Goal: Task Accomplishment & Management: Manage account settings

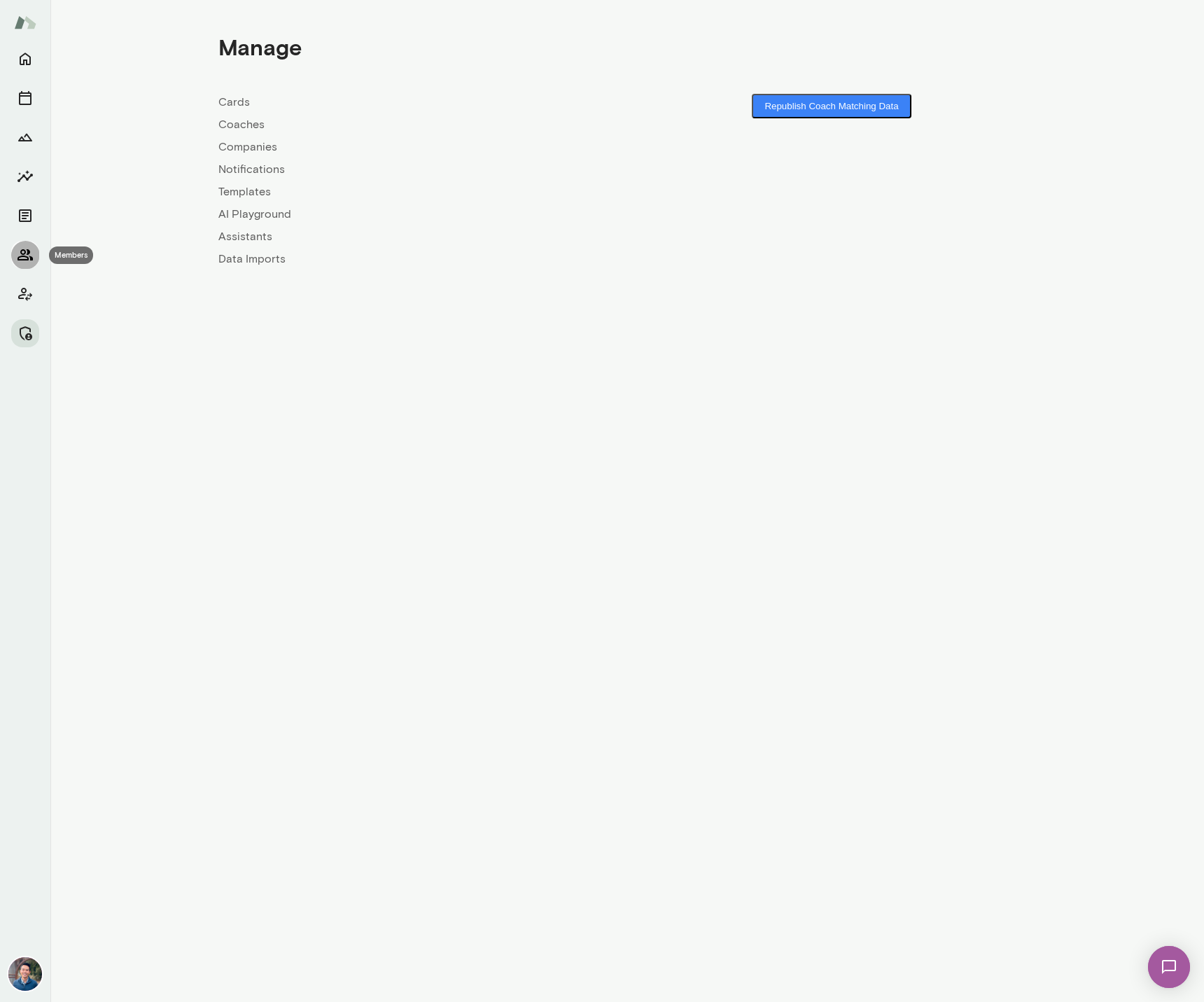
click at [35, 251] on button "Members" at bounding box center [25, 254] width 28 height 28
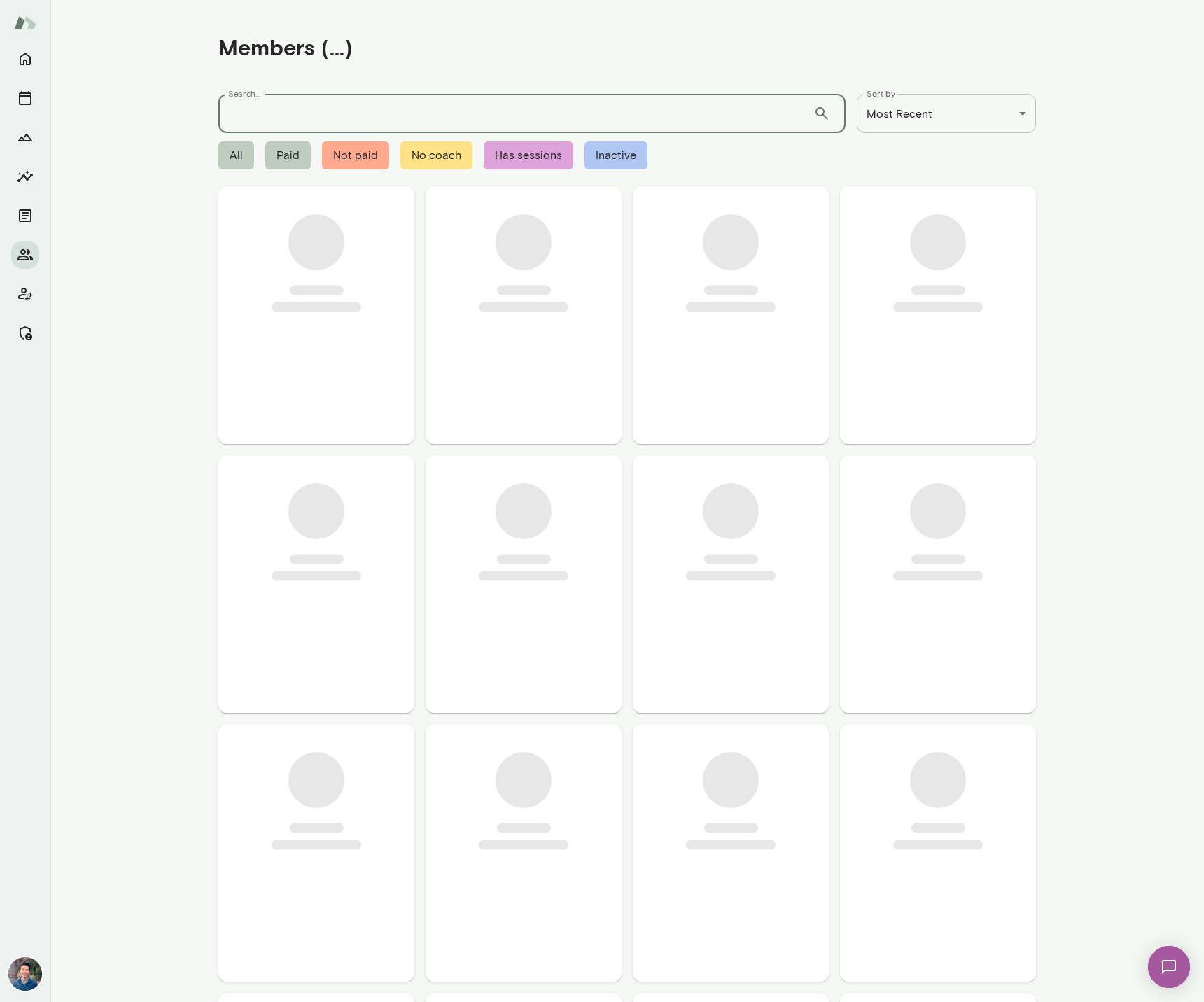
click at [408, 118] on input "Search..." at bounding box center [516, 113] width 595 height 39
type input "*****"
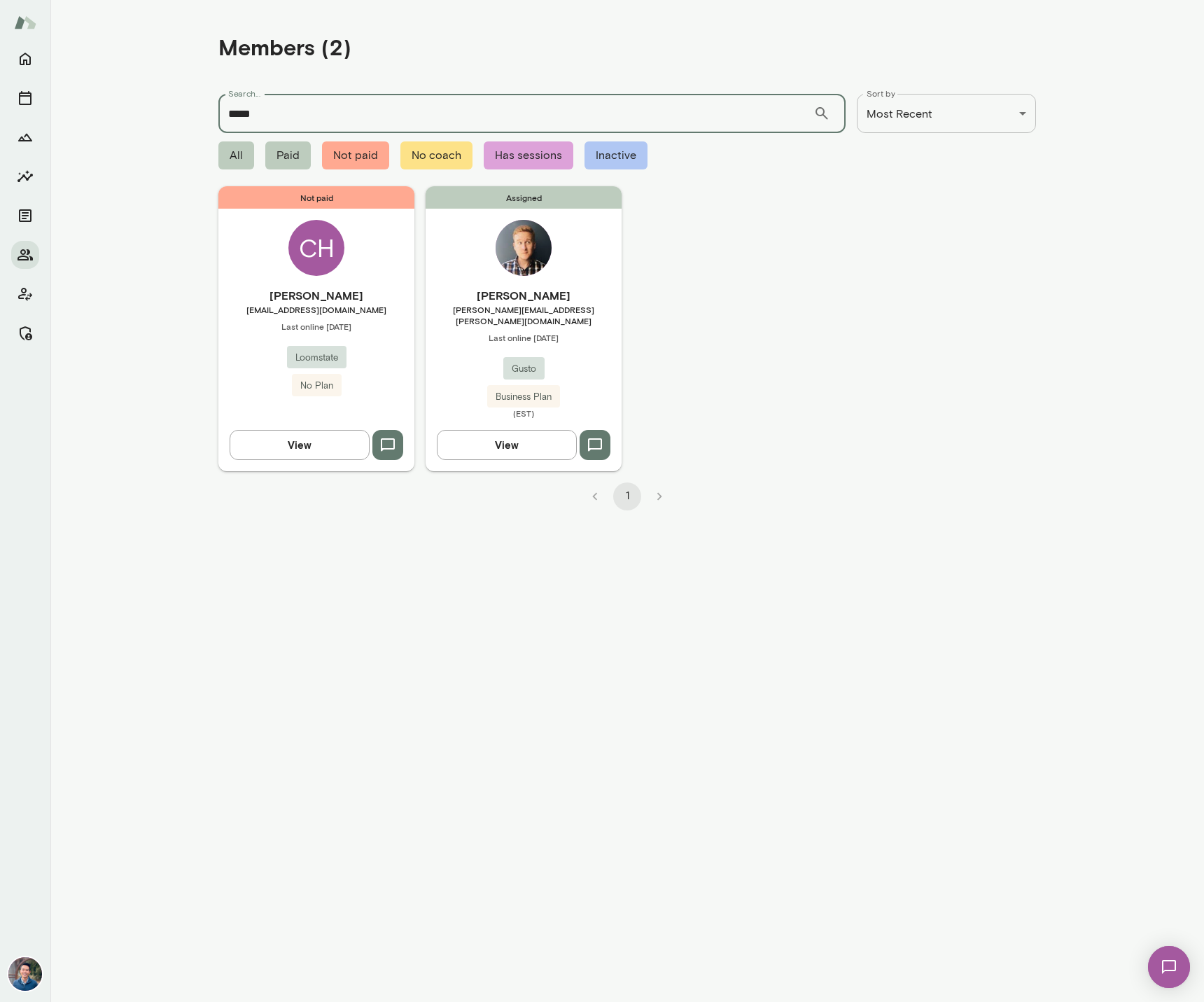
click at [597, 274] on div "Assigned Michael Hutto michael.hutto@gusto.com Last online June 9 Gusto Busines…" at bounding box center [523, 328] width 196 height 284
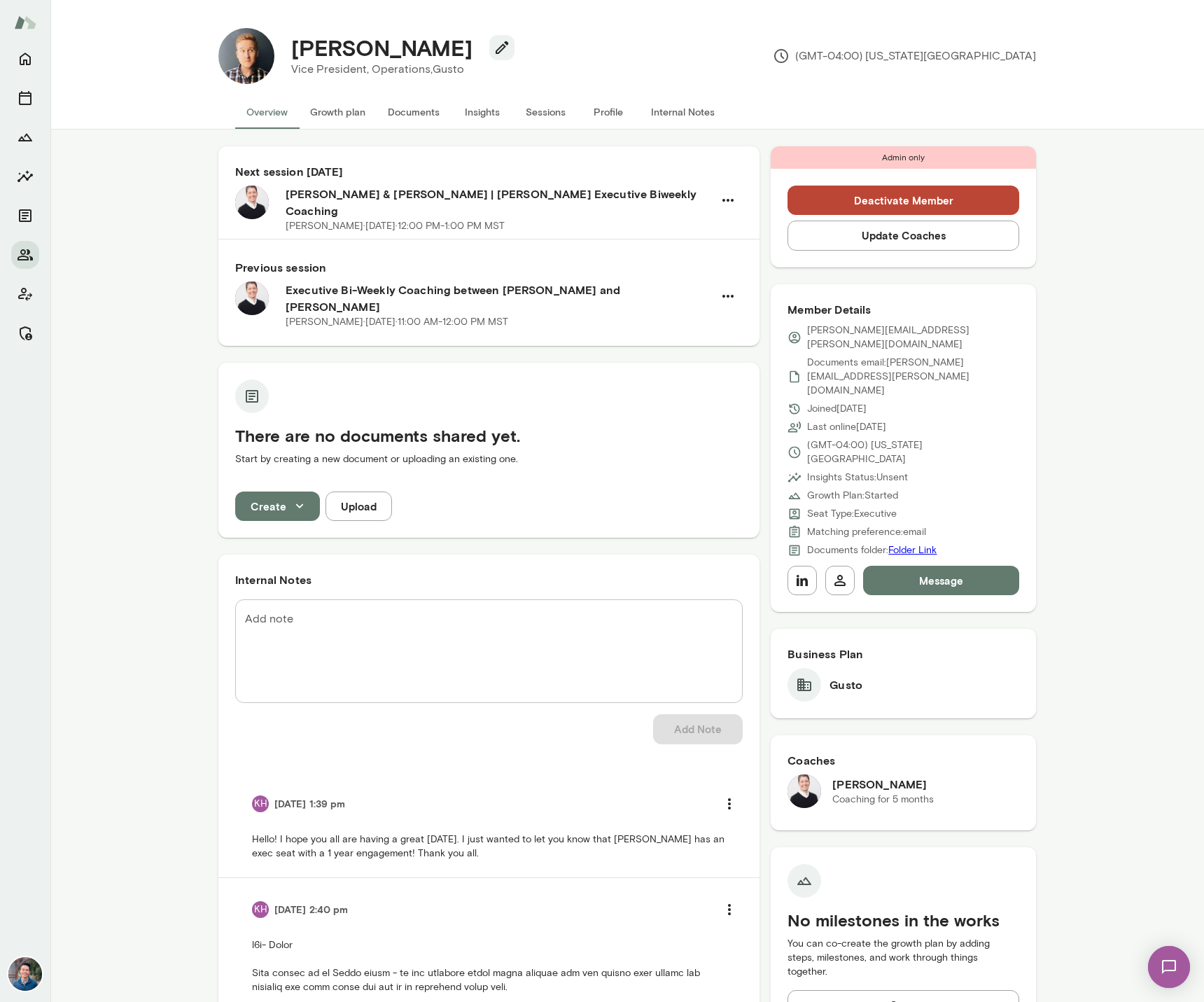
click at [546, 113] on button "Sessions" at bounding box center [545, 112] width 63 height 34
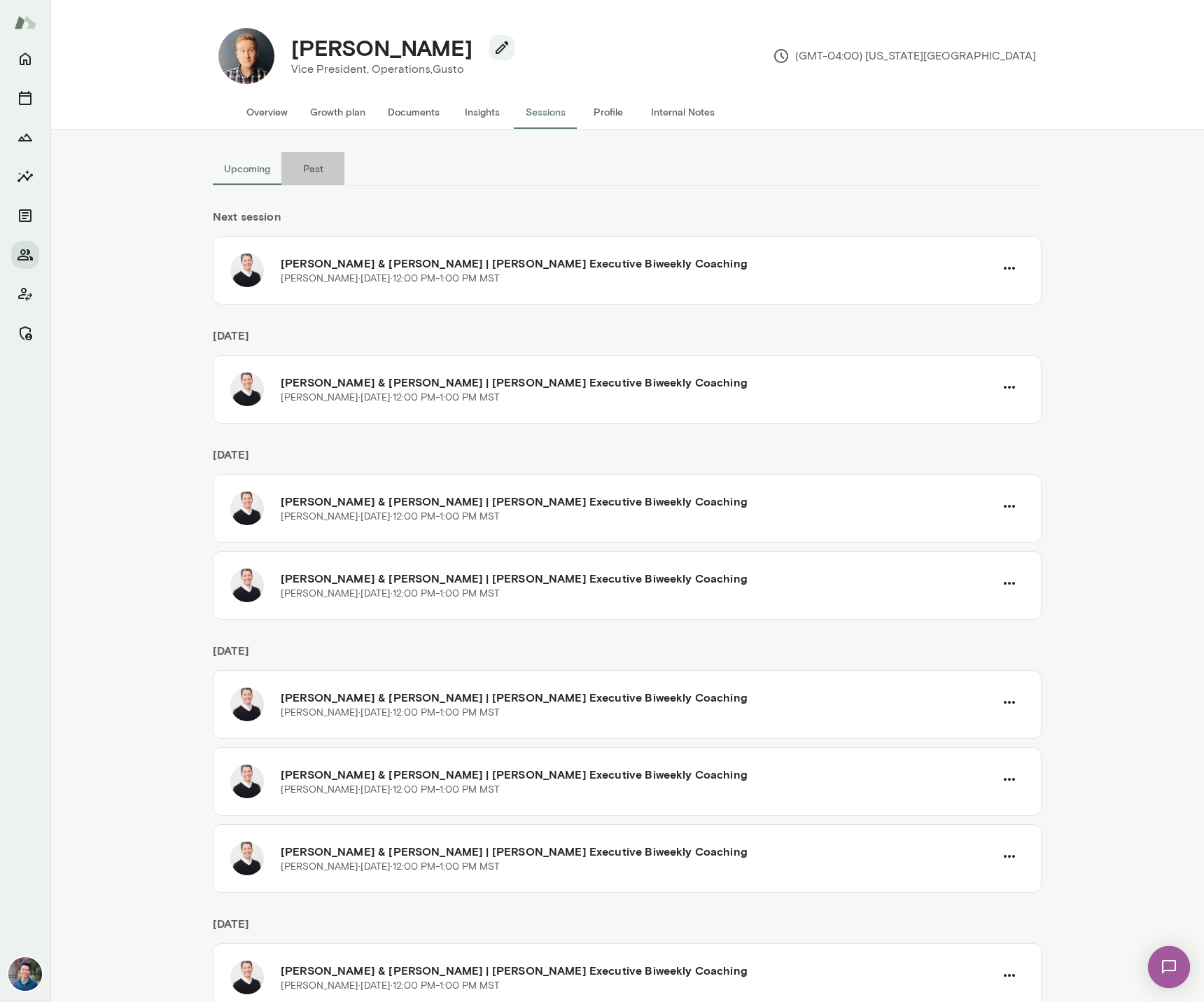
click at [326, 177] on button "Past" at bounding box center [313, 168] width 63 height 34
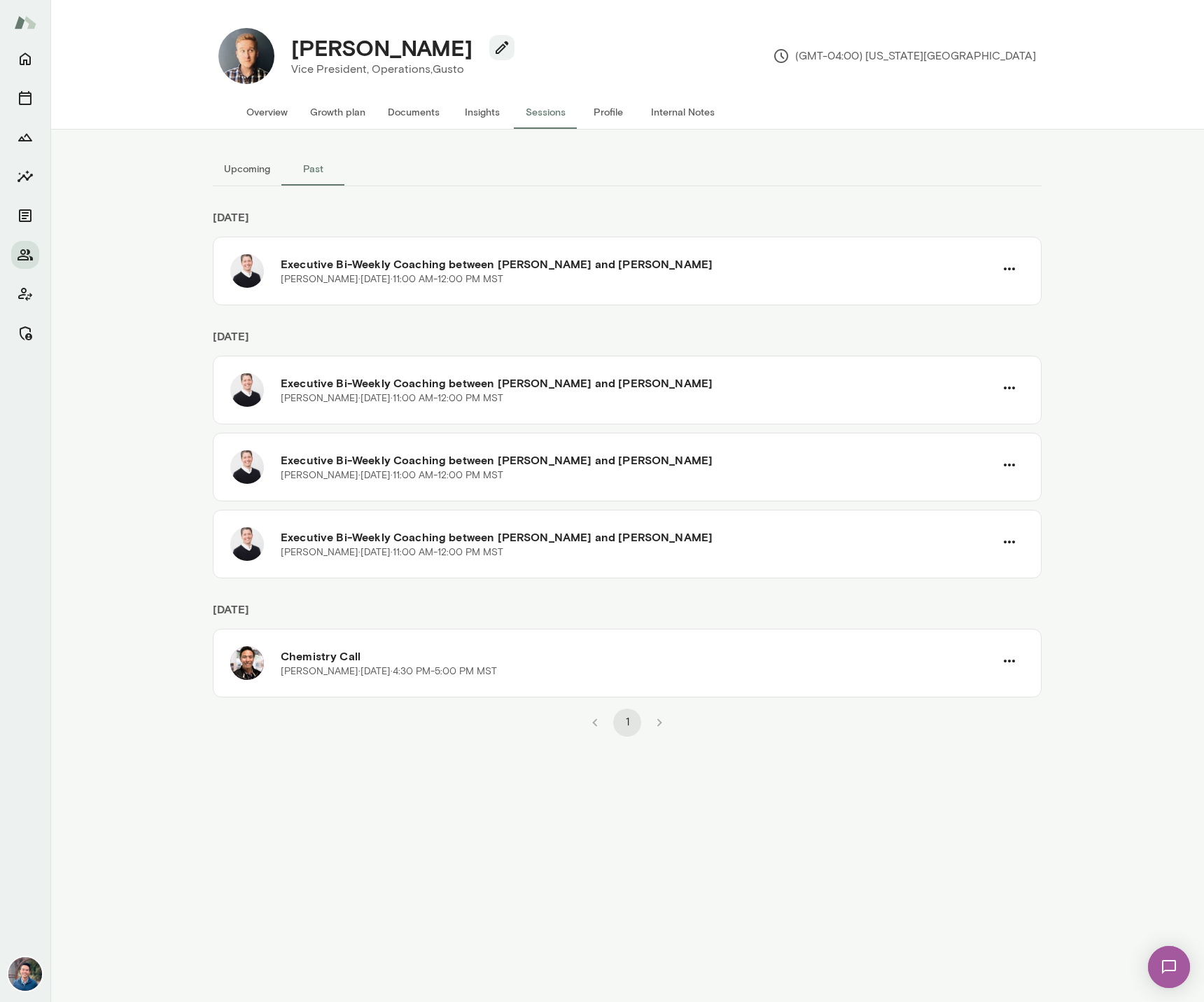
click at [248, 162] on button "Upcoming" at bounding box center [247, 168] width 69 height 34
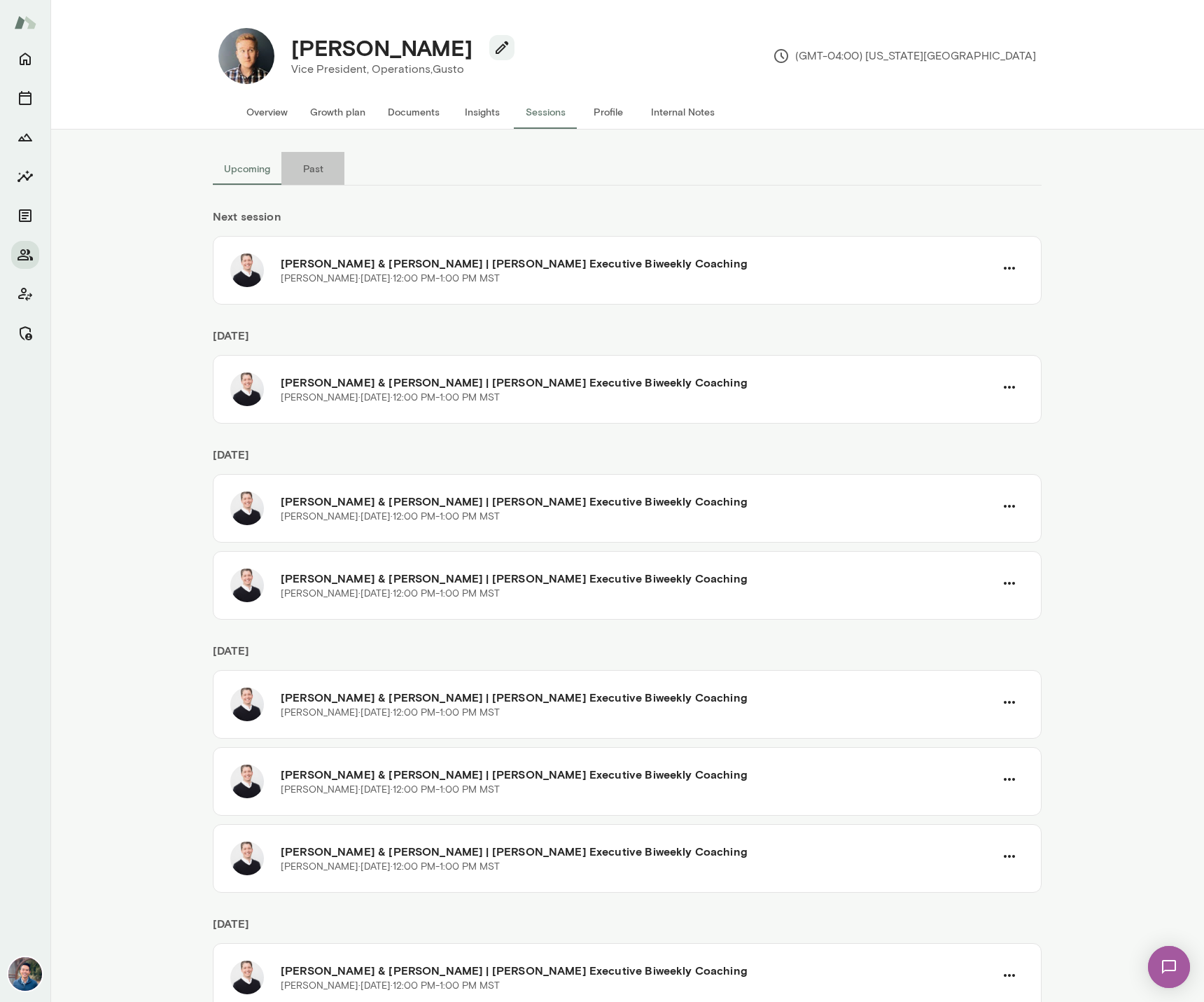
click at [321, 171] on button "Past" at bounding box center [313, 168] width 63 height 34
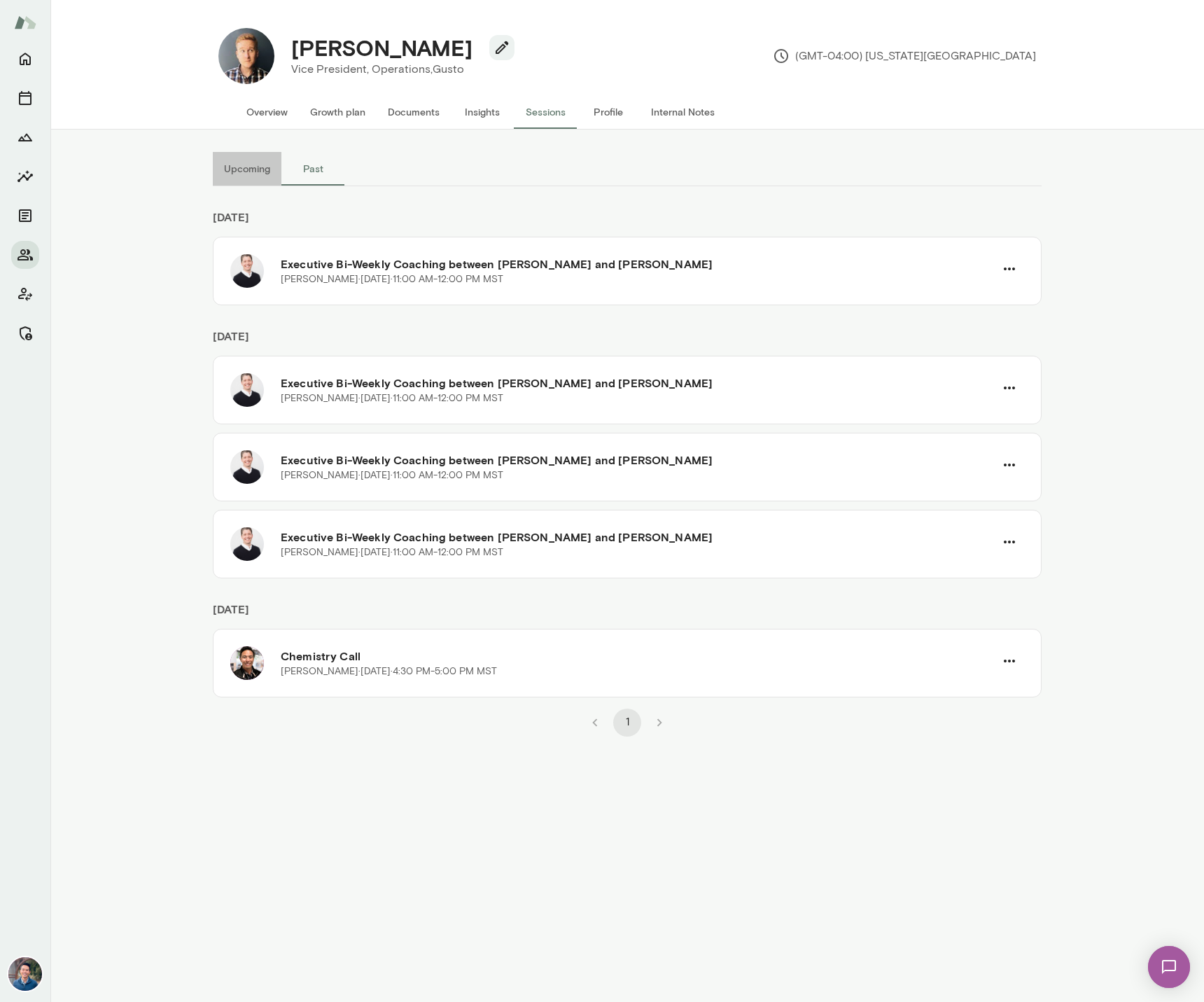
click at [254, 173] on button "Upcoming" at bounding box center [247, 168] width 69 height 34
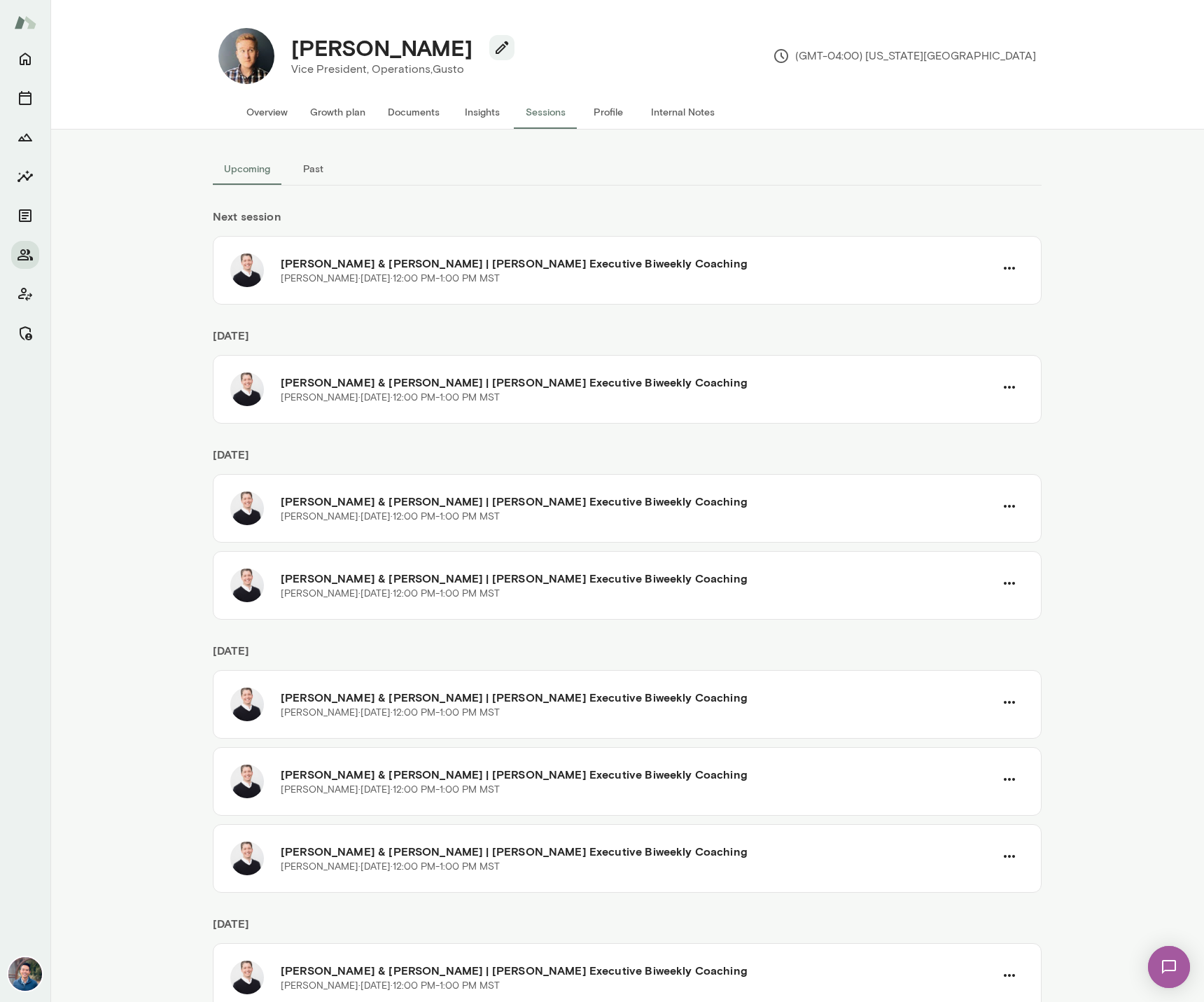
click at [315, 174] on button "Past" at bounding box center [313, 168] width 63 height 34
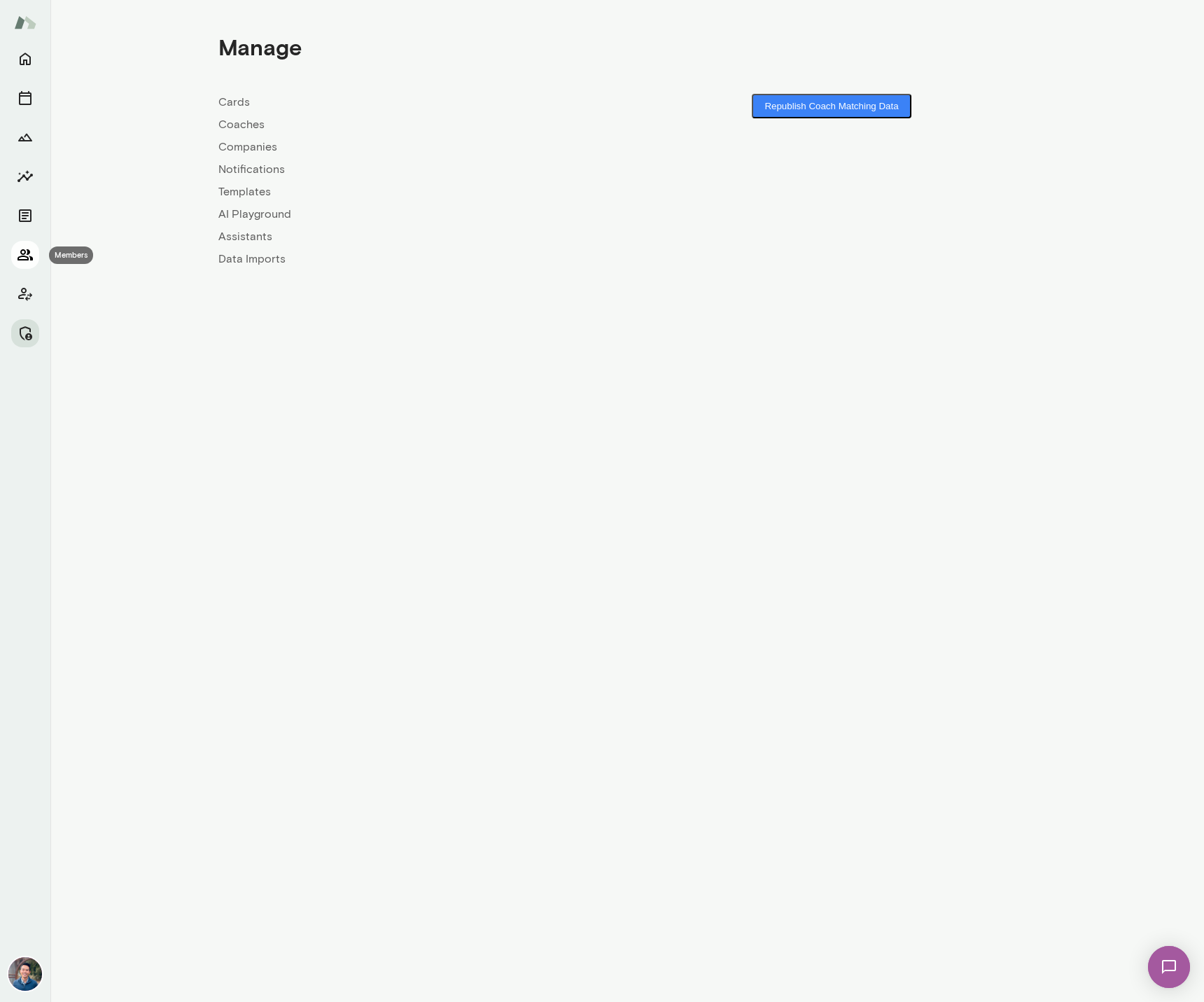
click at [24, 262] on icon "Members" at bounding box center [24, 254] width 17 height 17
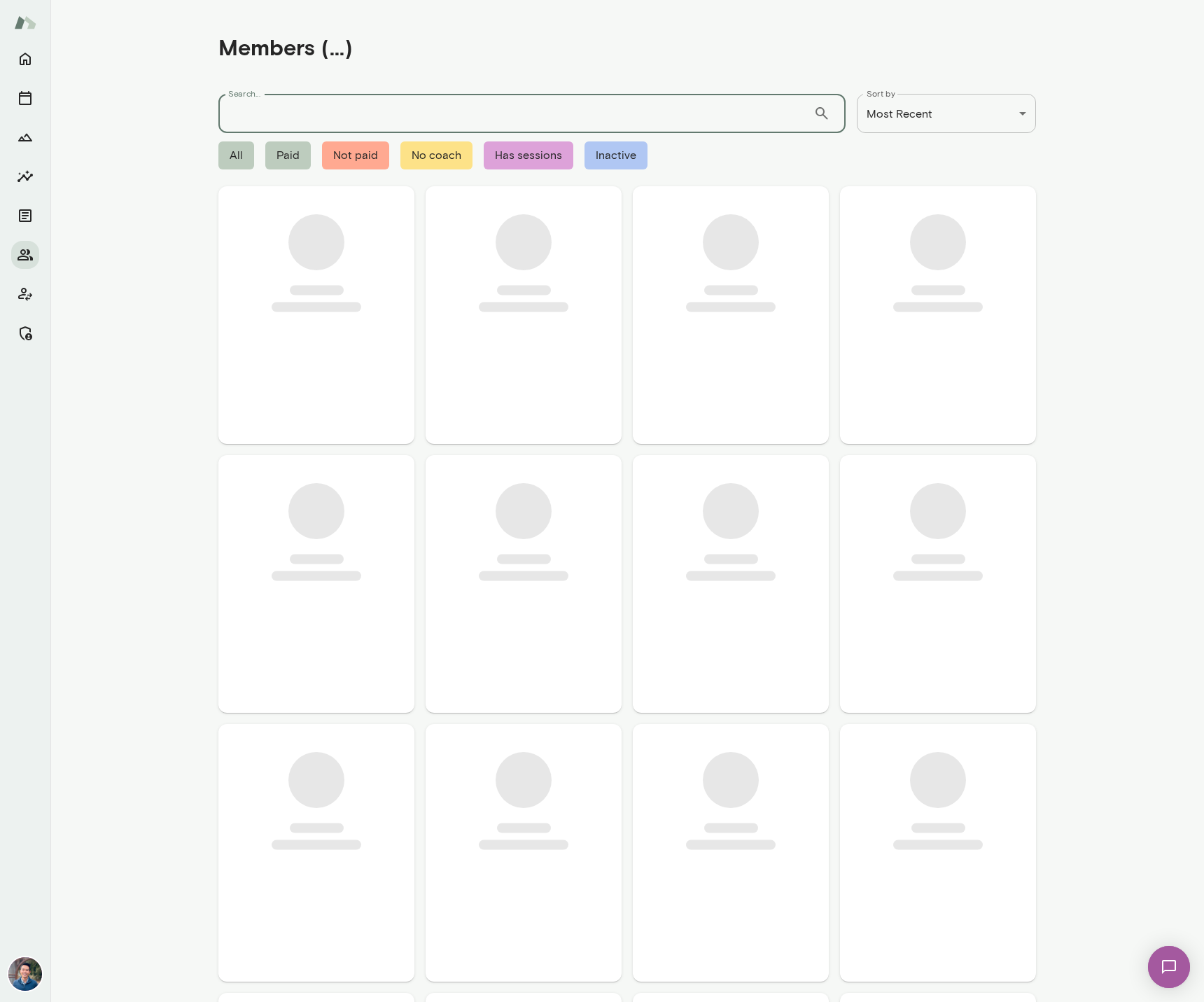
click at [274, 119] on input "Search..." at bounding box center [516, 113] width 595 height 39
type input "*******"
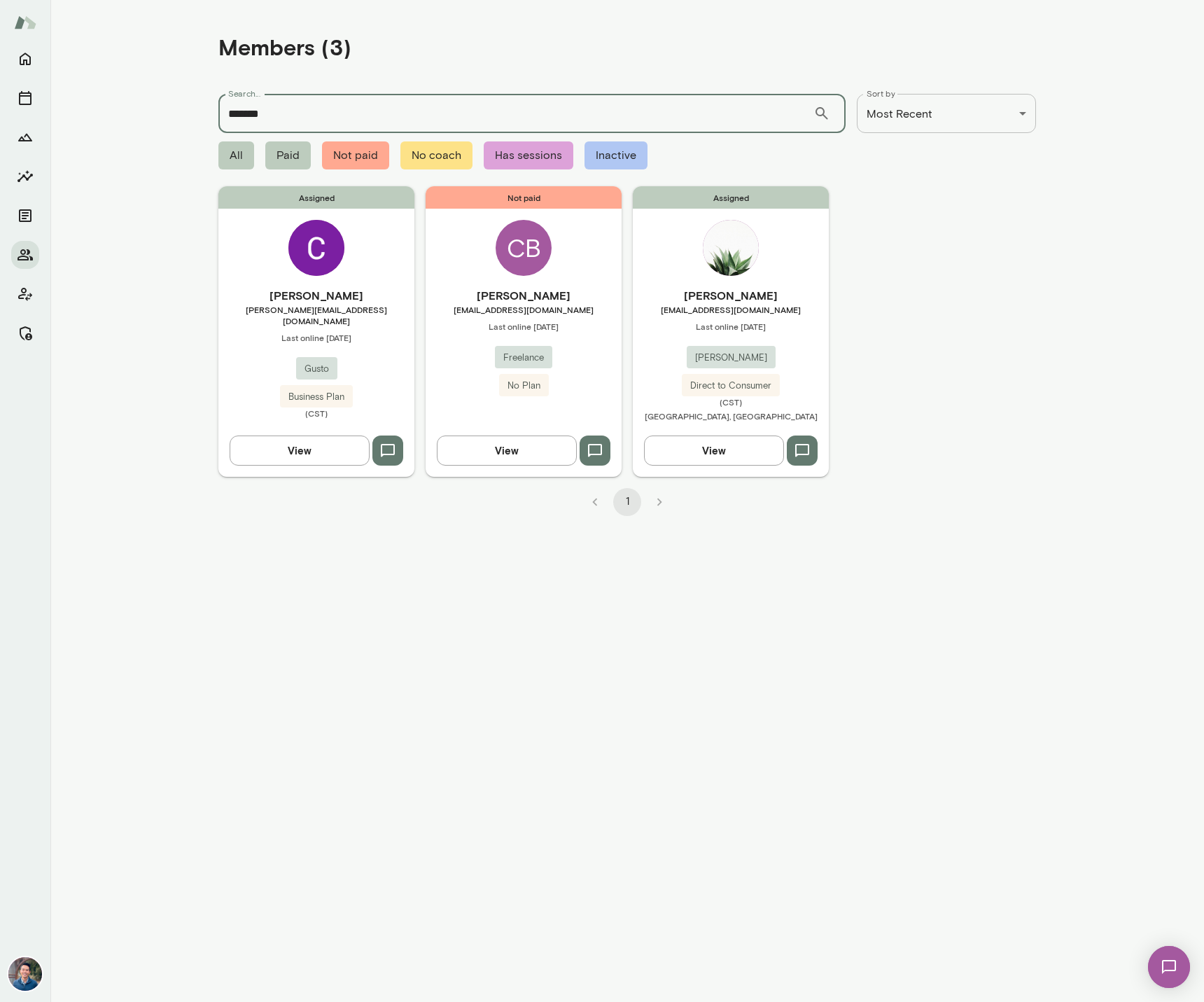
click at [752, 308] on span "[EMAIL_ADDRESS][DOMAIN_NAME]" at bounding box center [730, 309] width 196 height 11
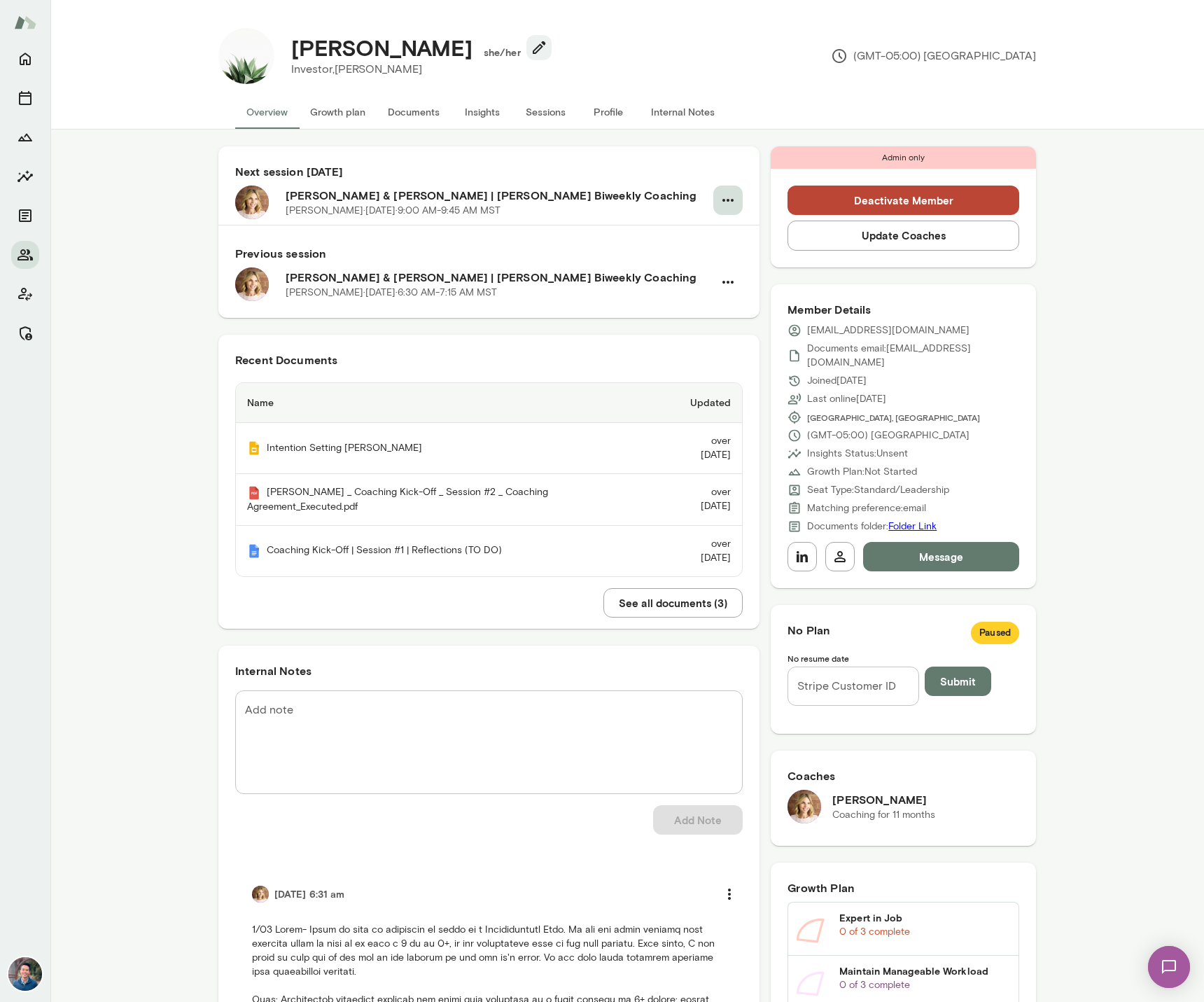
click at [731, 199] on icon "button" at bounding box center [727, 200] width 17 height 17
click at [704, 250] on span "Cancel" at bounding box center [693, 258] width 133 height 17
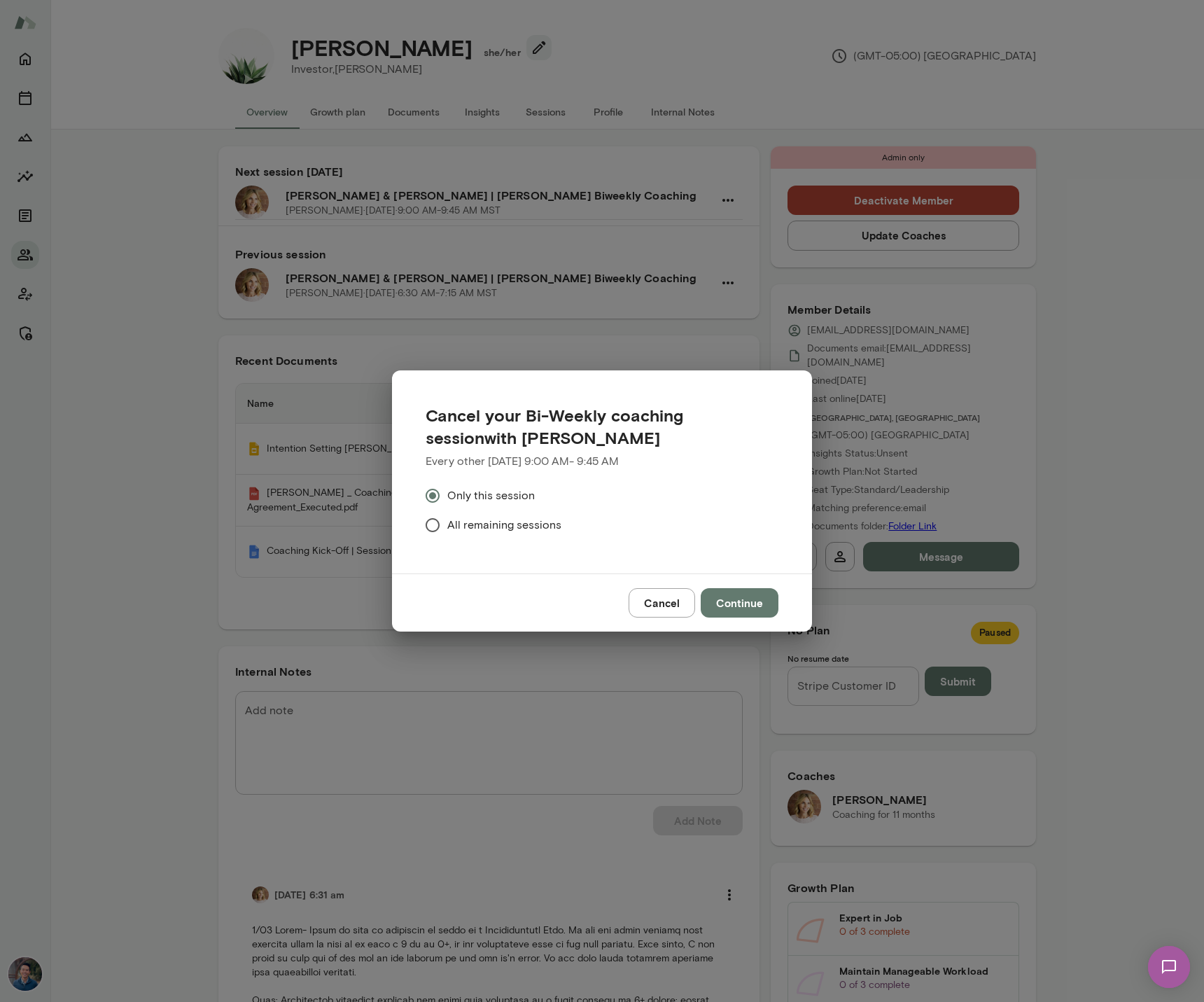
click at [517, 529] on span "All remaining sessions" at bounding box center [504, 525] width 114 height 17
click at [757, 606] on button "Continue" at bounding box center [739, 603] width 78 height 30
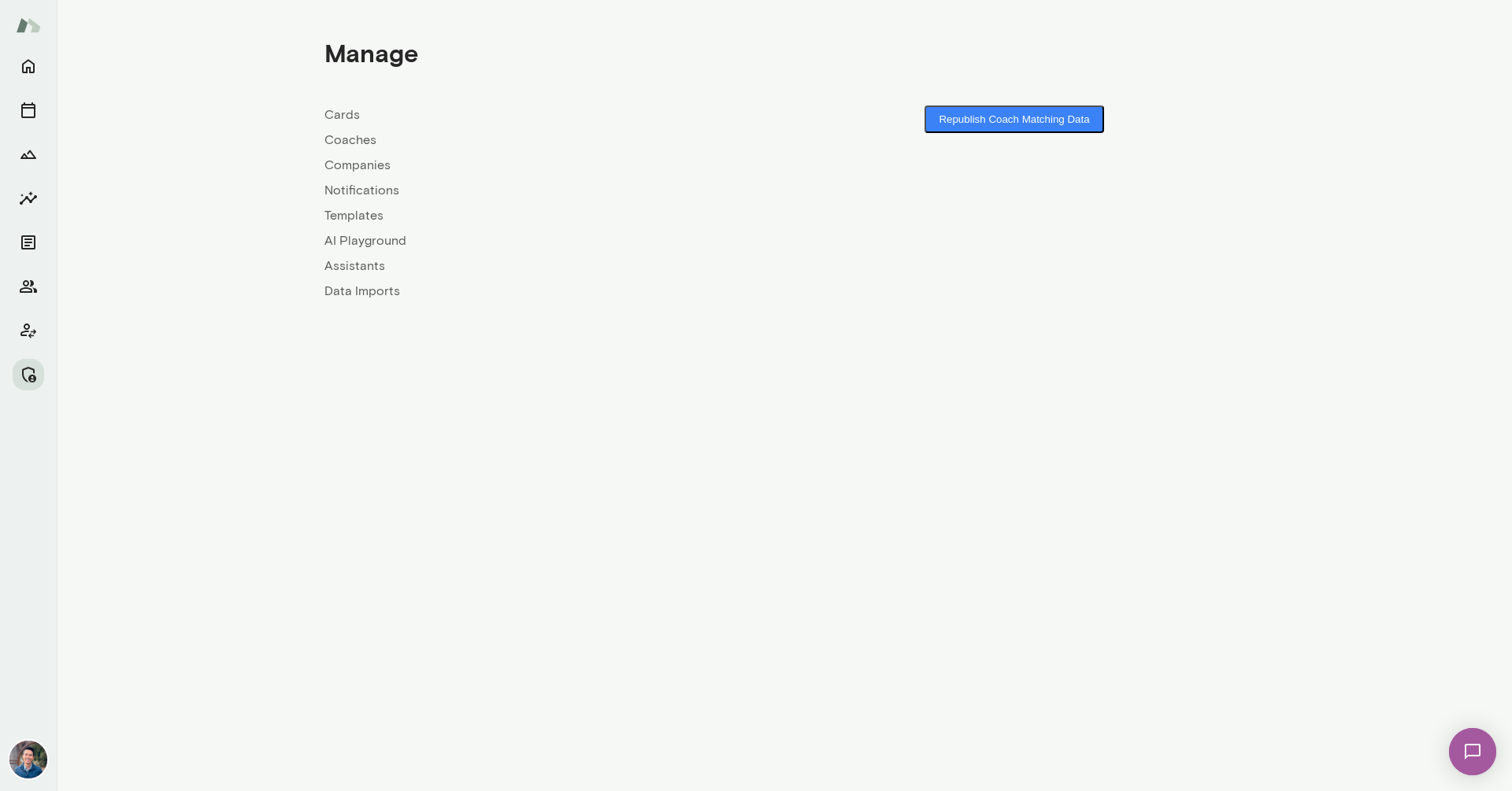
click at [349, 140] on link "Coaches" at bounding box center [554, 139] width 460 height 19
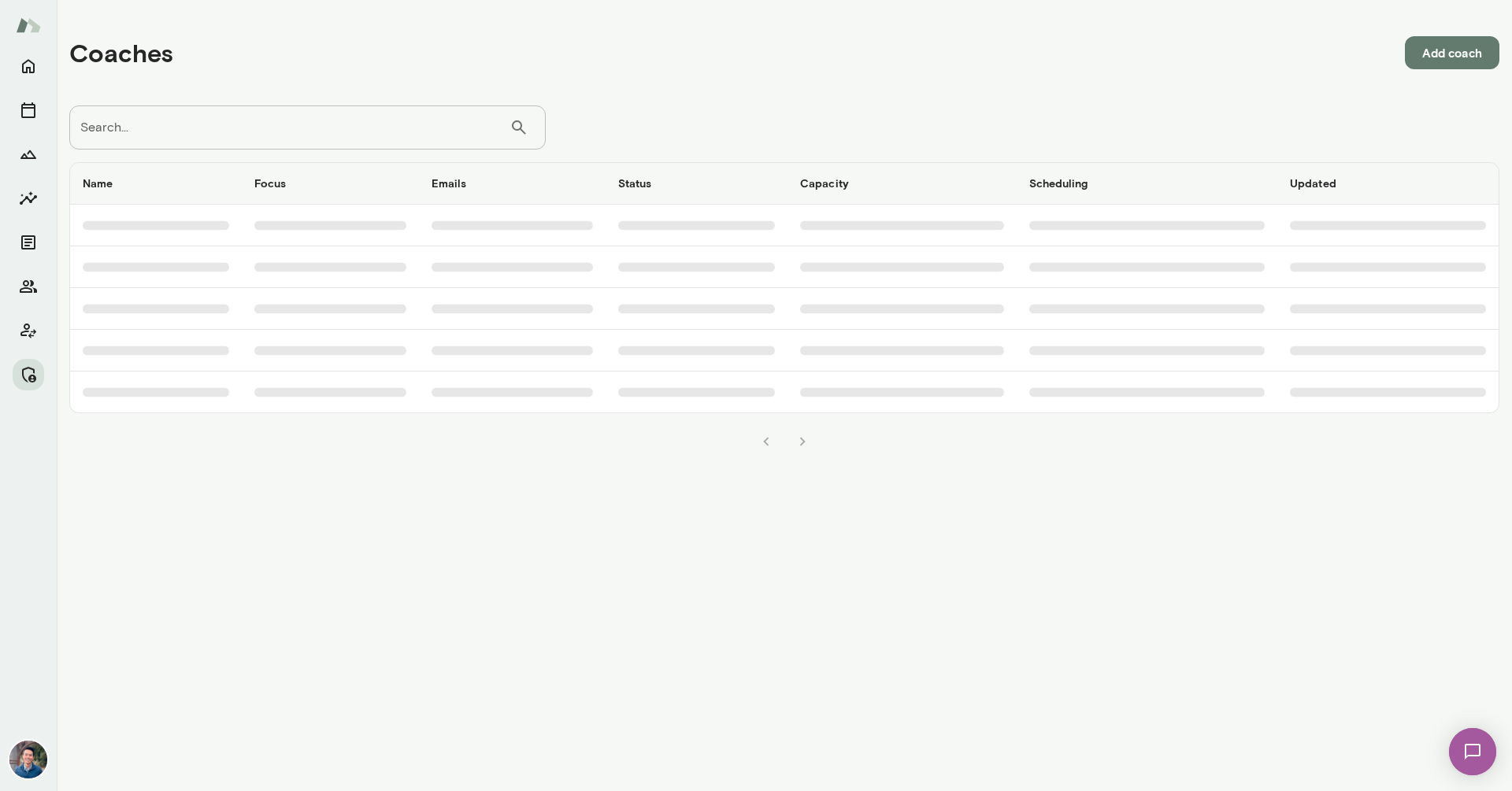
click at [326, 117] on input "Search..." at bounding box center [289, 127] width 440 height 44
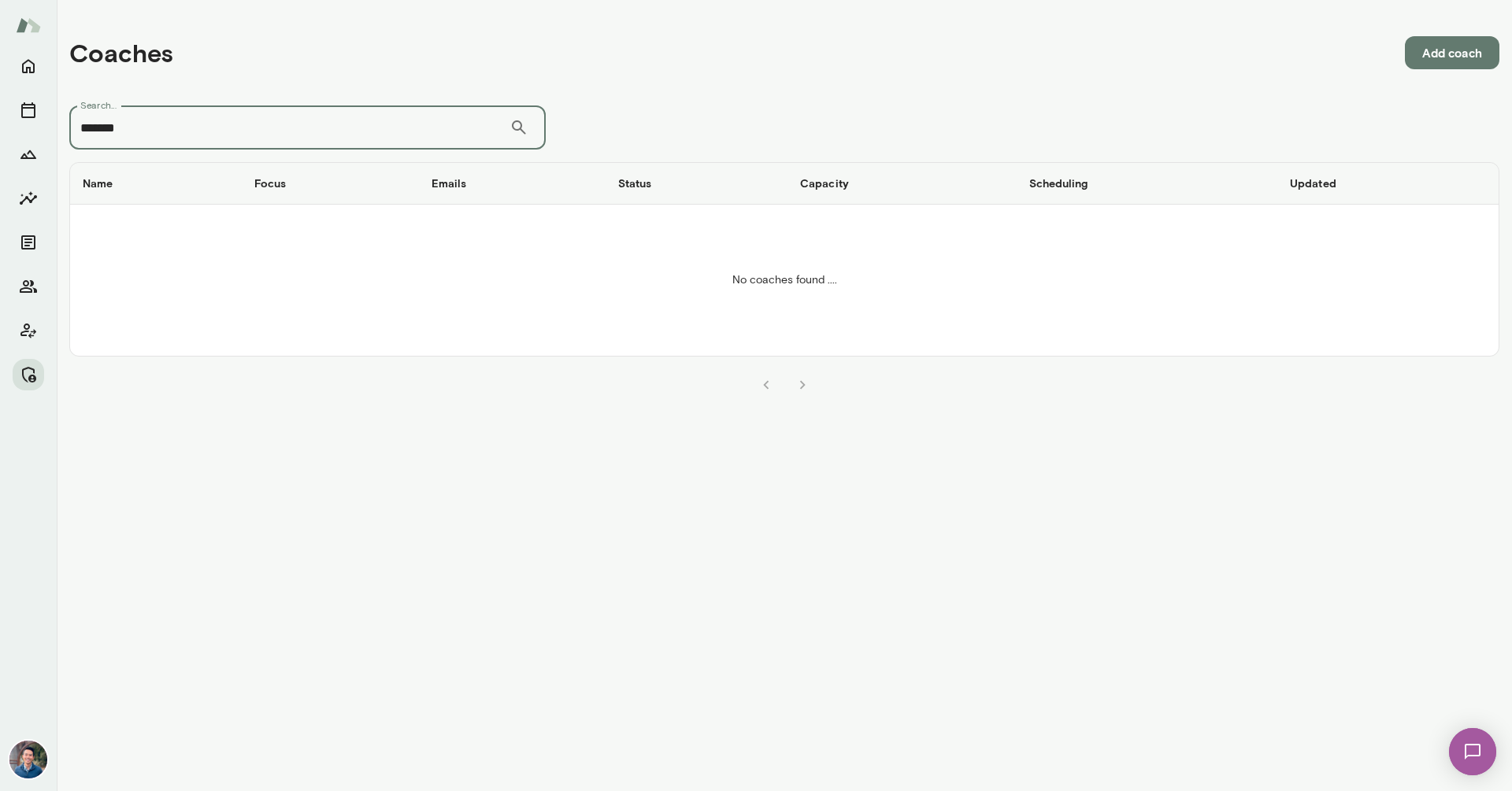
type input "******"
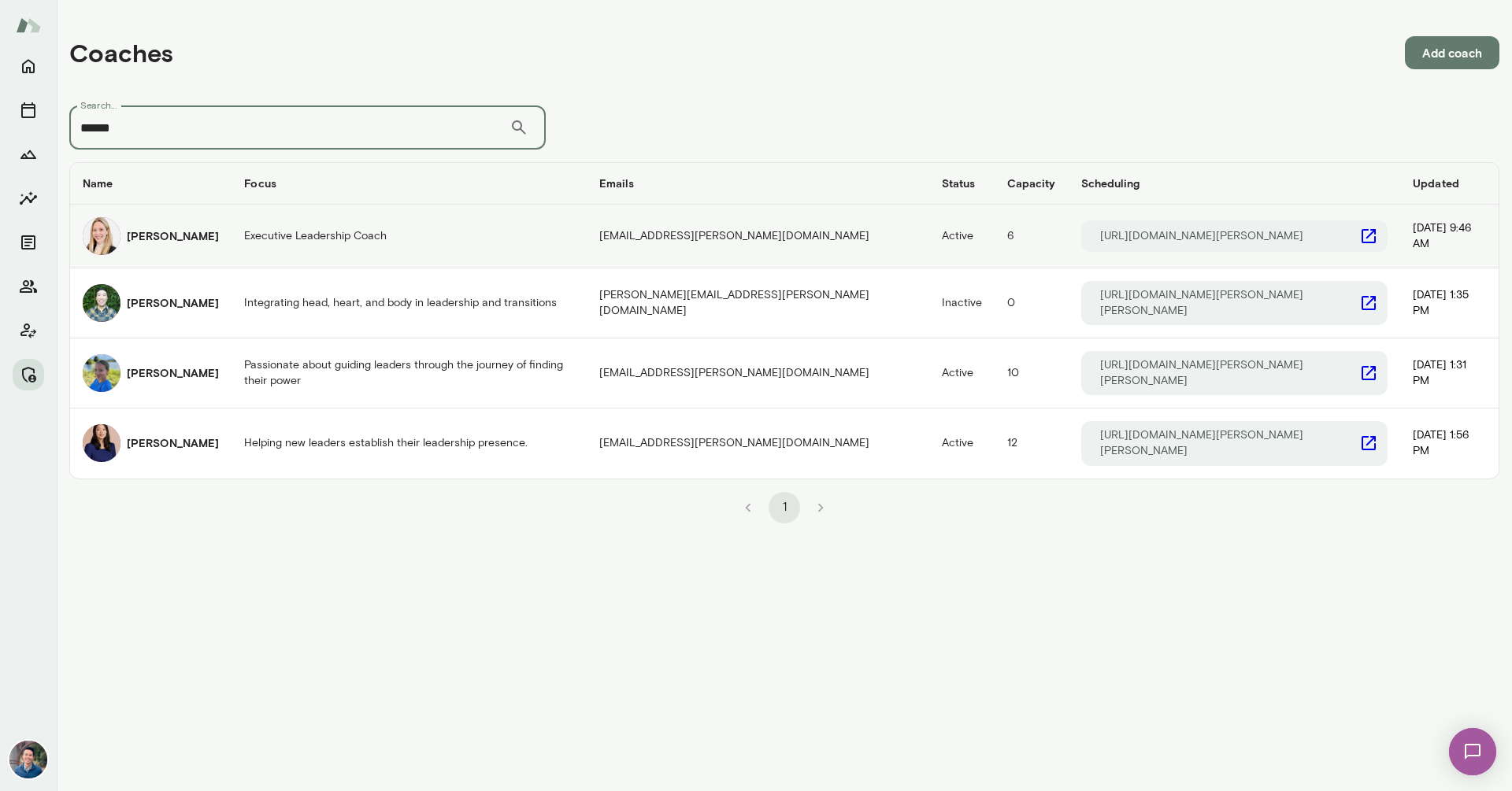
click at [170, 238] on h6 "Anna Syrkis" at bounding box center [172, 236] width 92 height 16
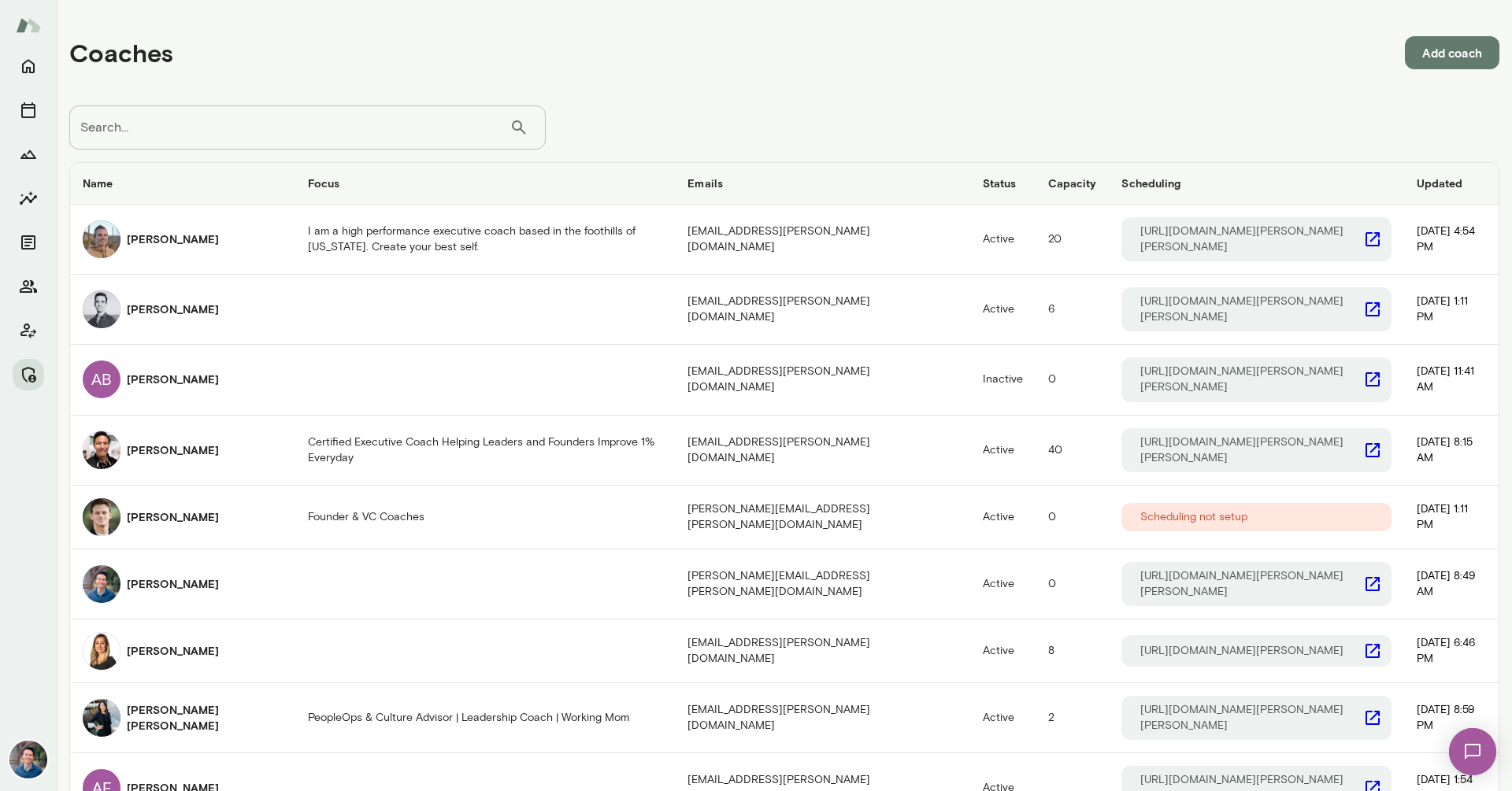
click at [195, 115] on input "Search..." at bounding box center [289, 127] width 440 height 44
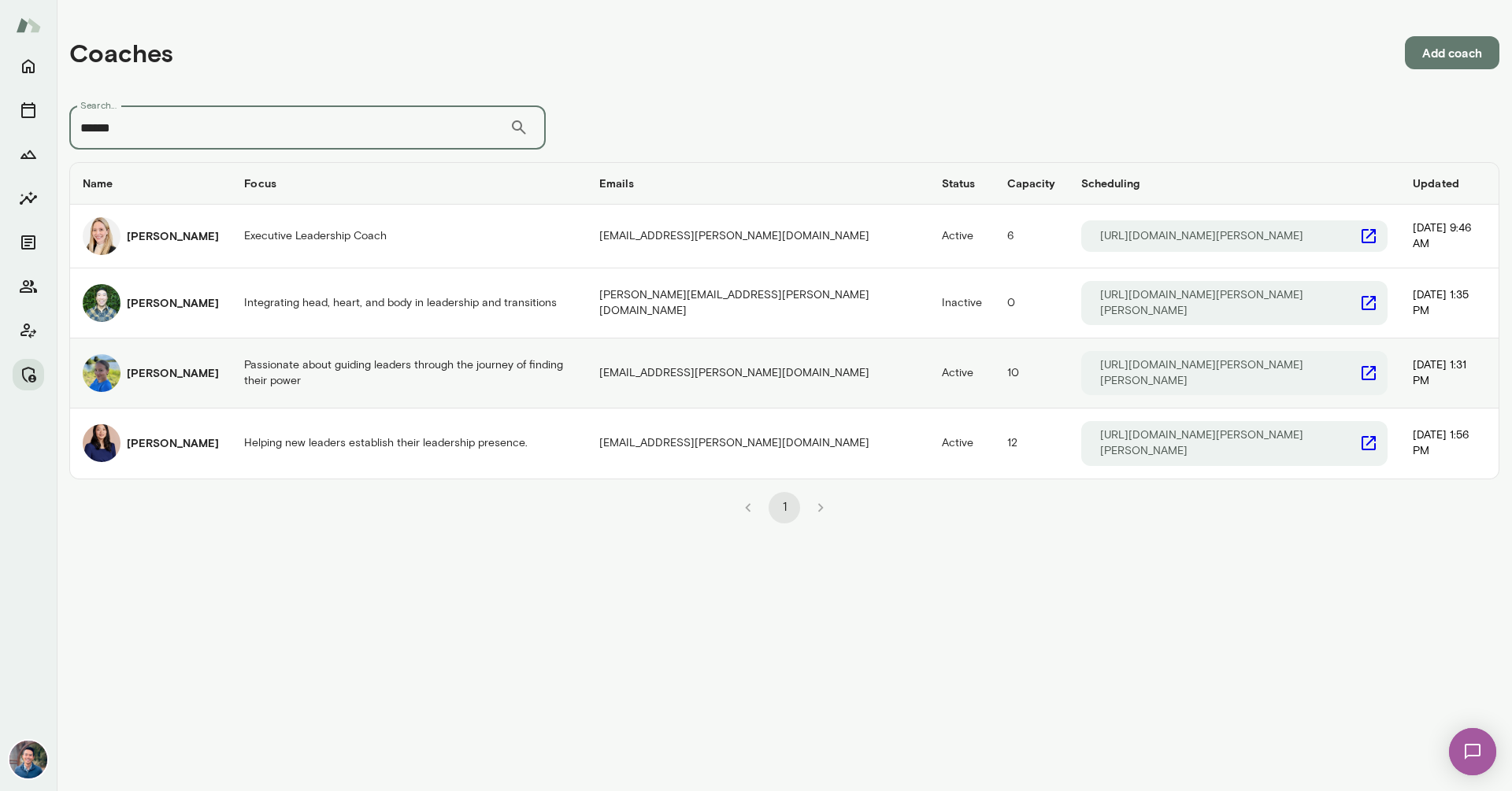
type input "******"
click at [168, 366] on h6 "Lauren Gambee" at bounding box center [172, 373] width 92 height 16
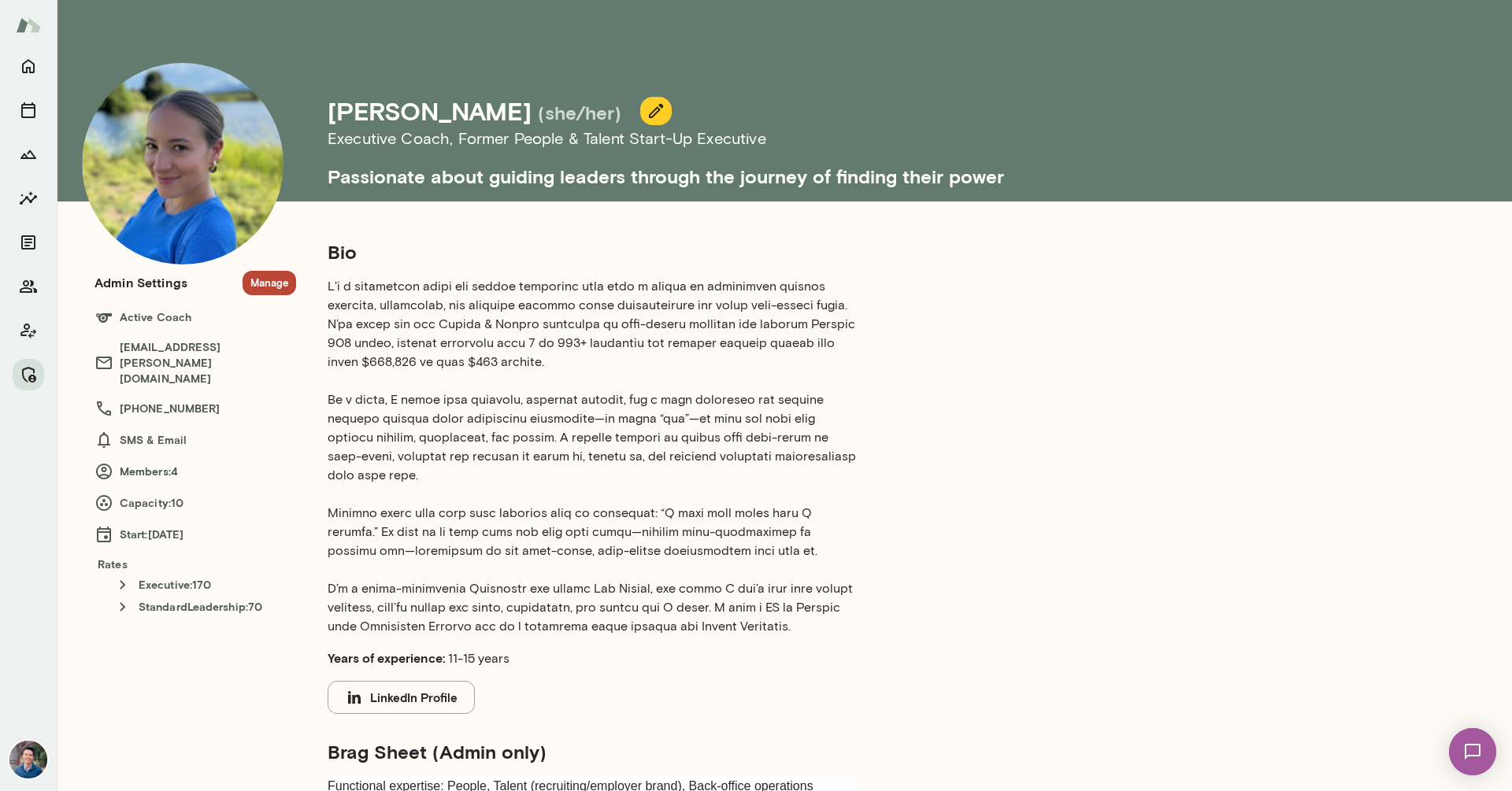
click at [614, 434] on p at bounding box center [592, 457] width 529 height 359
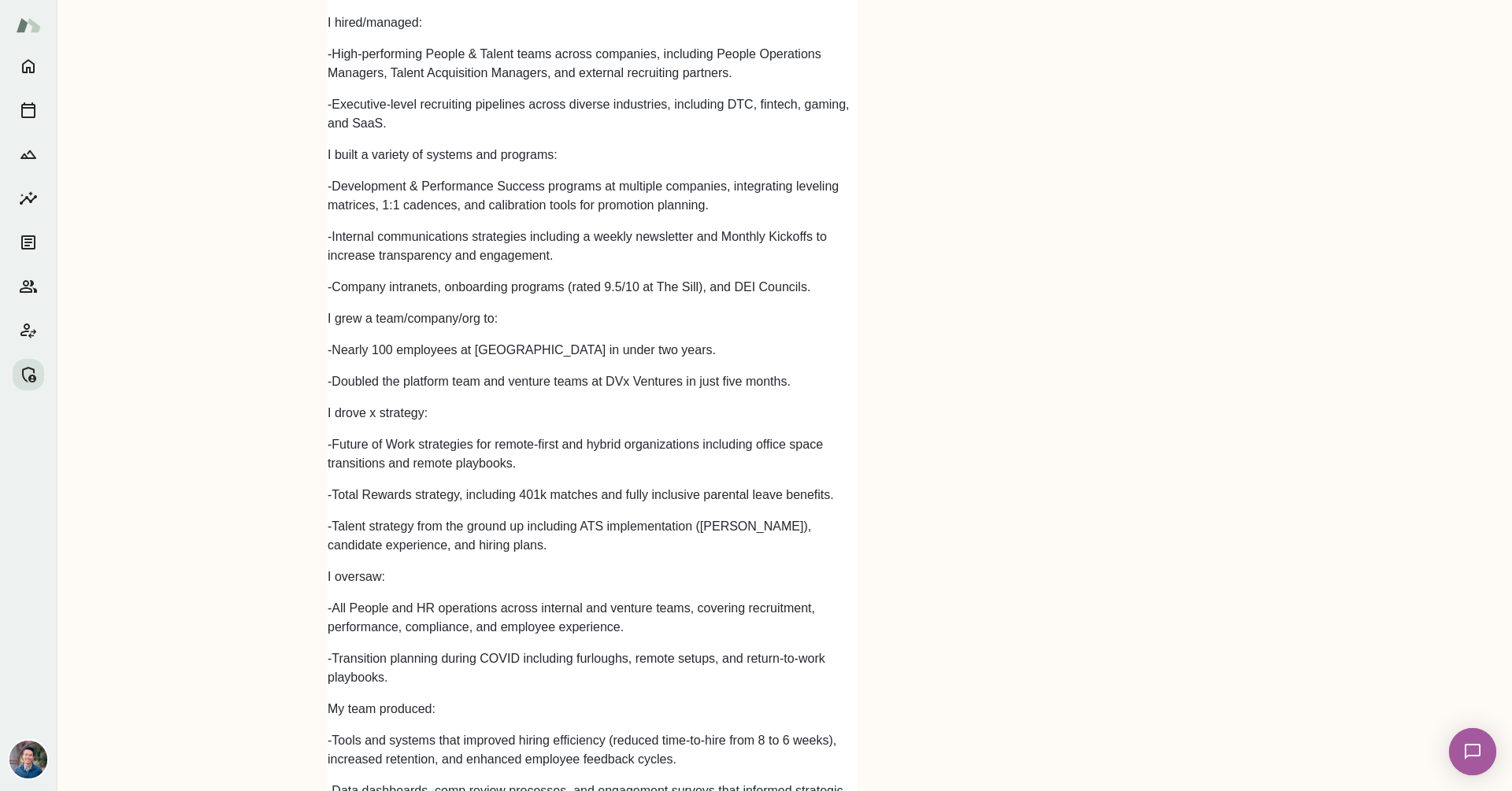
scroll to position [2206, 0]
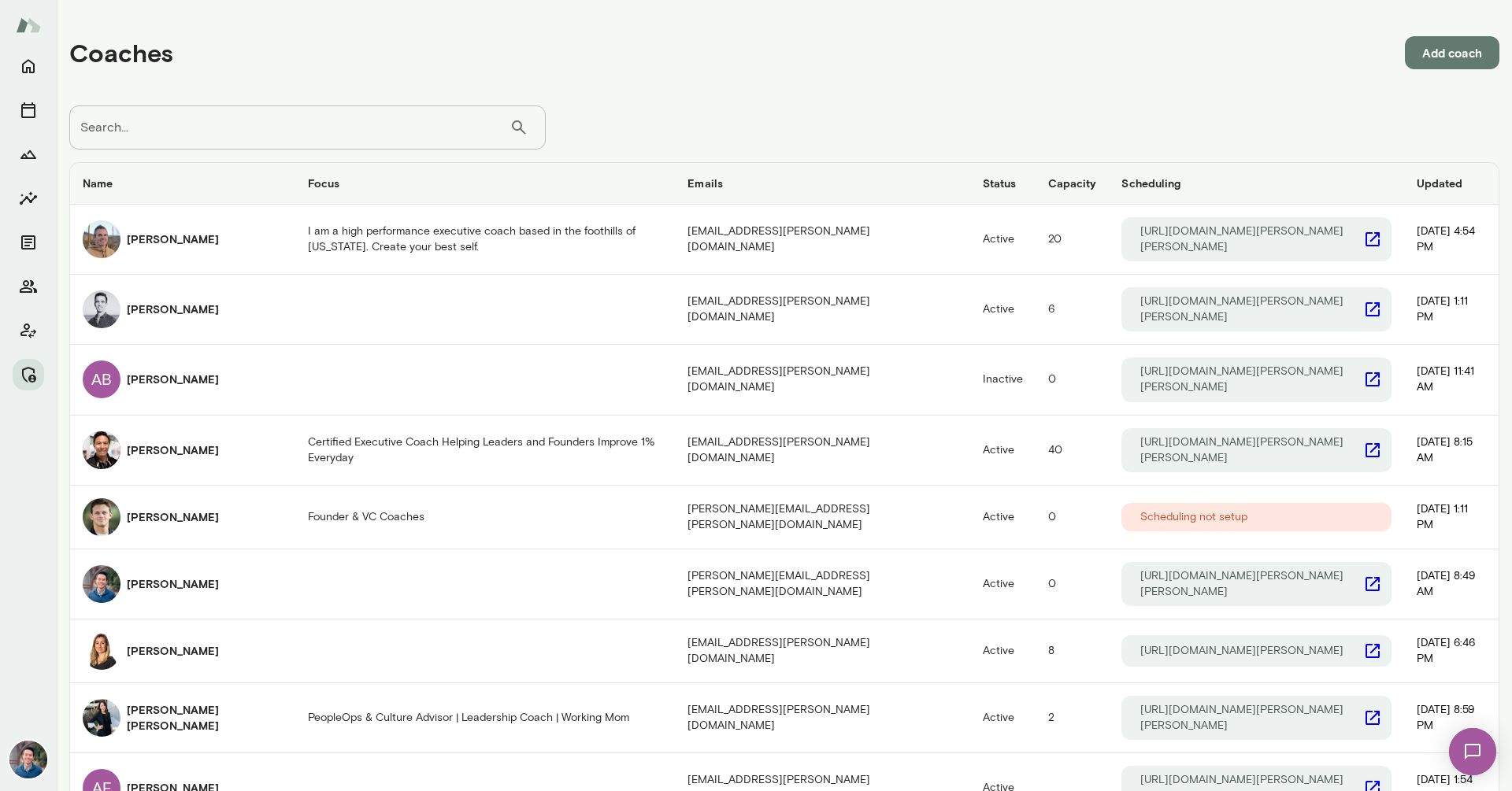
click at [139, 135] on input "Search..." at bounding box center [289, 127] width 440 height 44
type input "******"
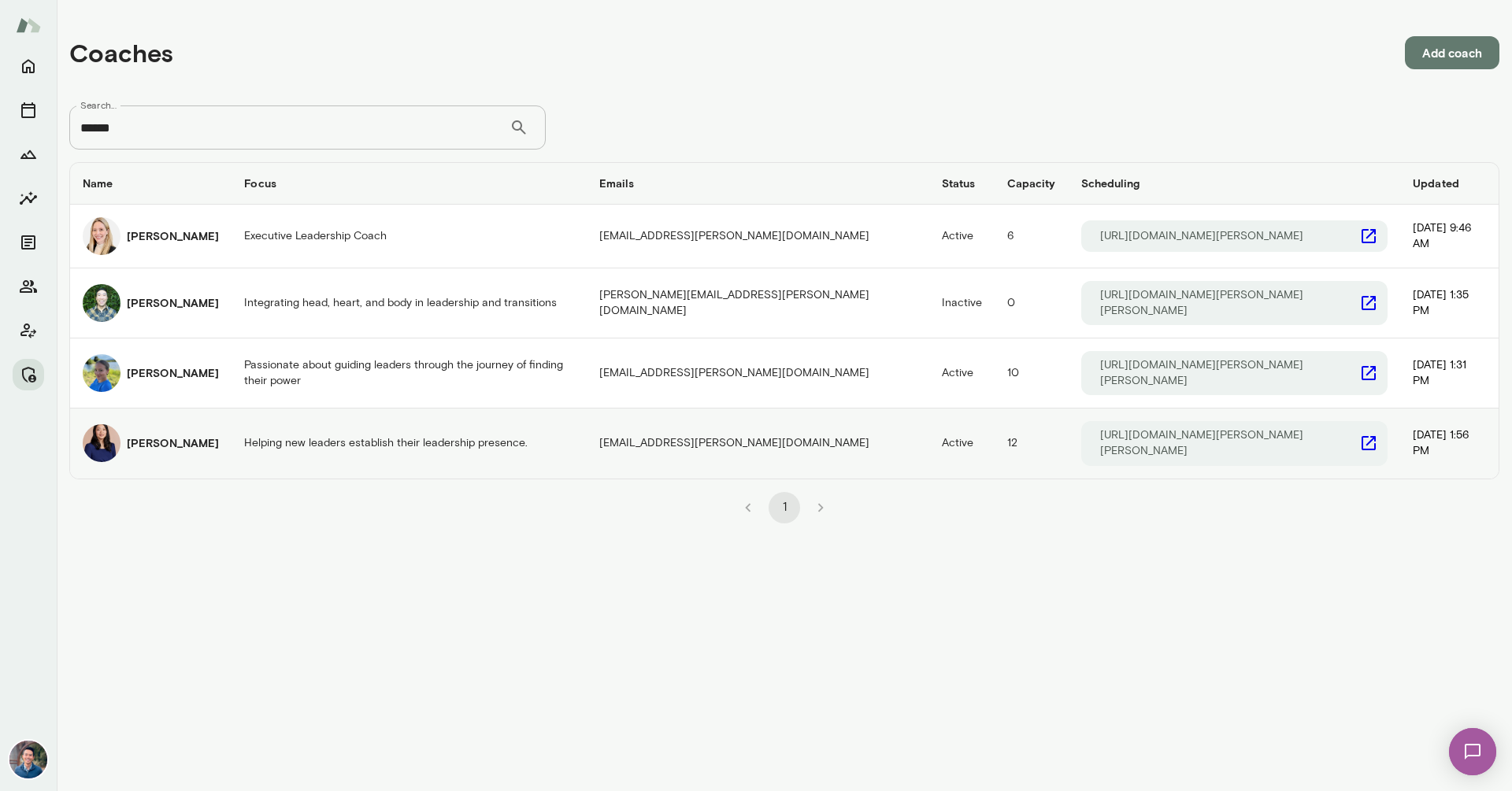
click at [366, 423] on td "Helping new leaders establish their leadership presence." at bounding box center [409, 443] width 355 height 70
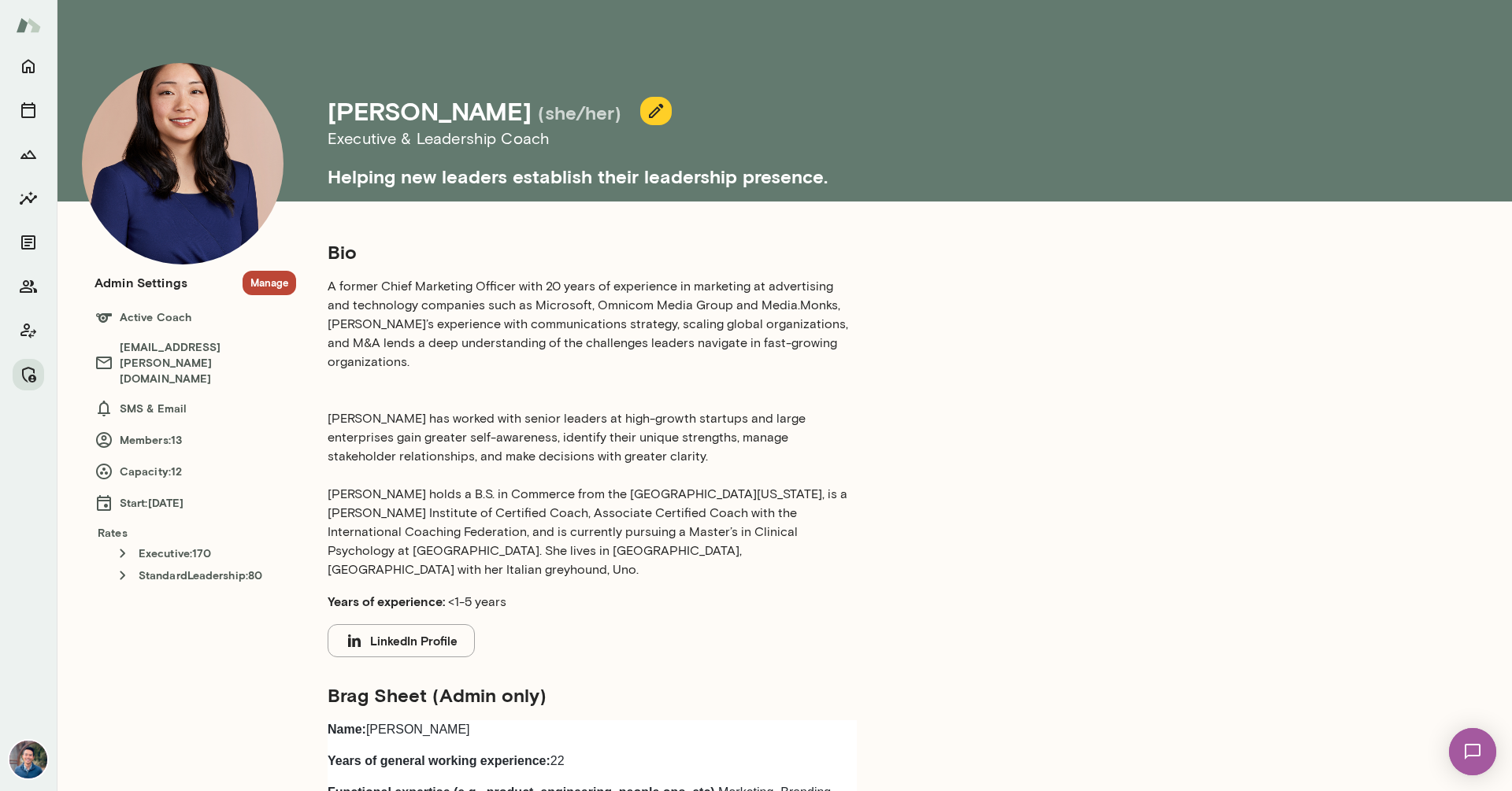
click at [719, 425] on p "A former Chief Marketing Officer with 20 years of experience in marketing at ad…" at bounding box center [592, 428] width 529 height 303
